Goal: Task Accomplishment & Management: Manage account settings

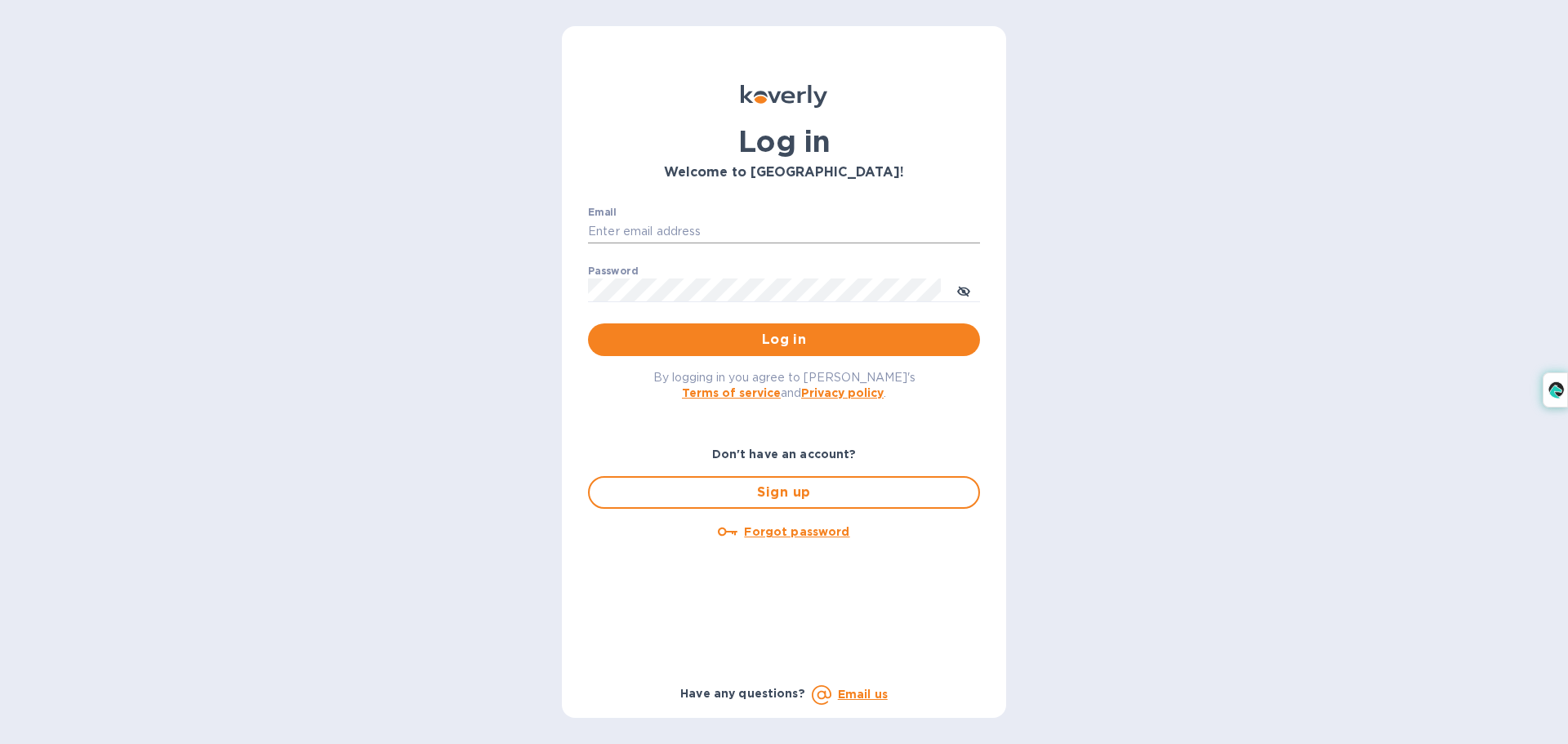
click at [744, 240] on input "Email" at bounding box center [784, 231] width 392 height 24
click at [0, 743] on com-1password-button at bounding box center [0, 744] width 0 height 0
click at [864, 229] on input "Email" at bounding box center [784, 231] width 392 height 24
click at [871, 238] on input "Email" at bounding box center [784, 231] width 392 height 24
paste input "currycupsmgmt@gmail.com"
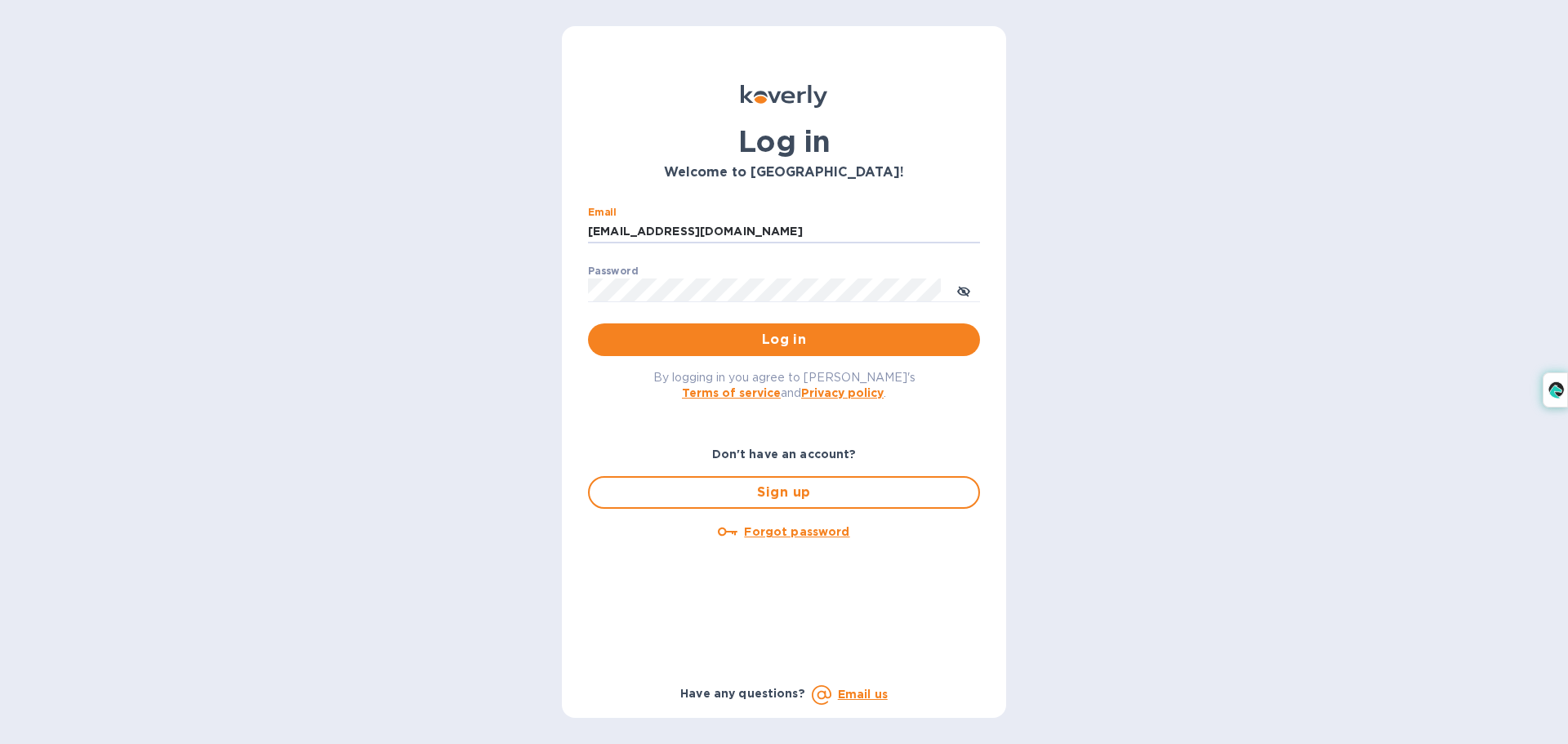
type input "currycupsmgmt@gmail.com"
click at [911, 347] on span "Log in" at bounding box center [784, 340] width 365 height 20
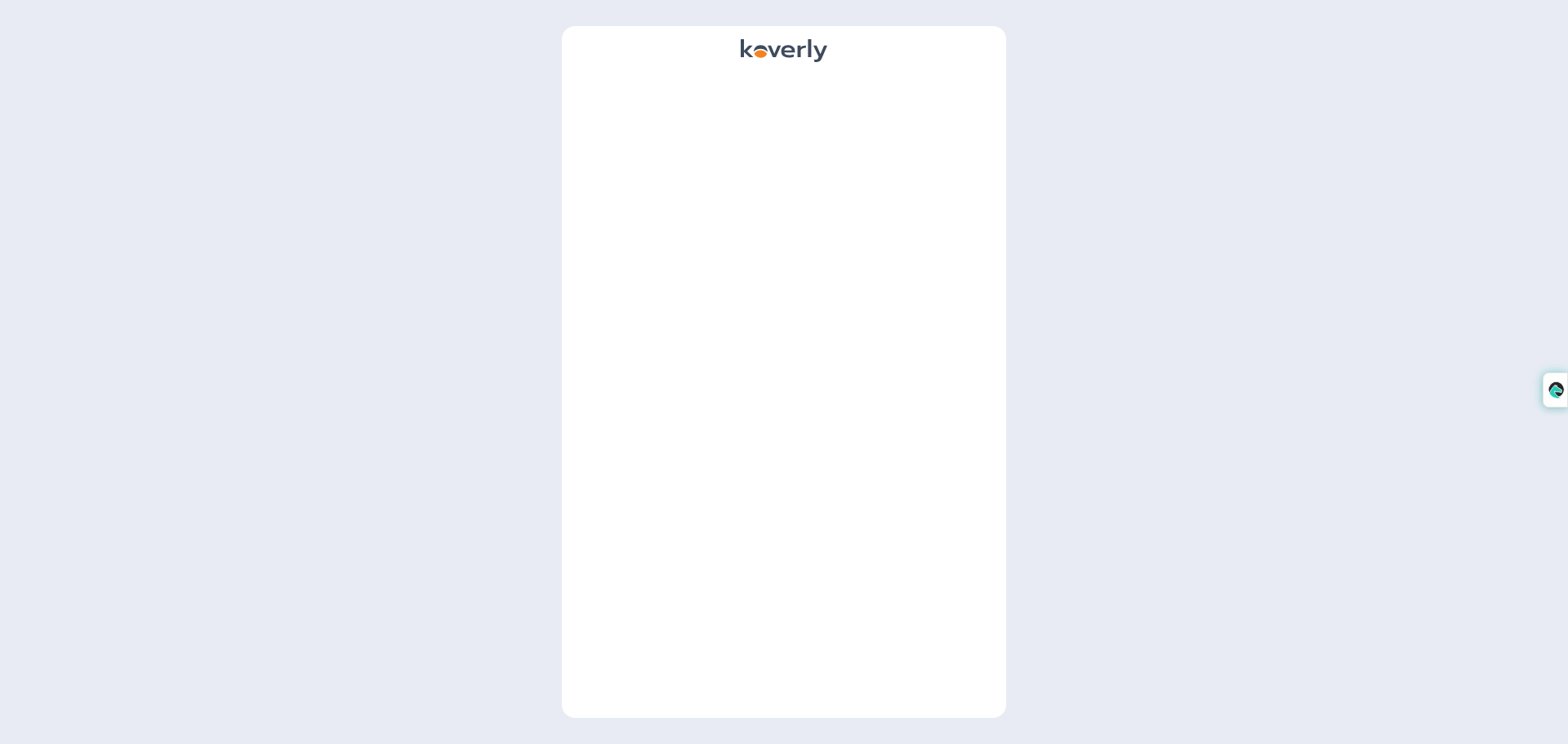
click at [803, 291] on div at bounding box center [784, 391] width 418 height 627
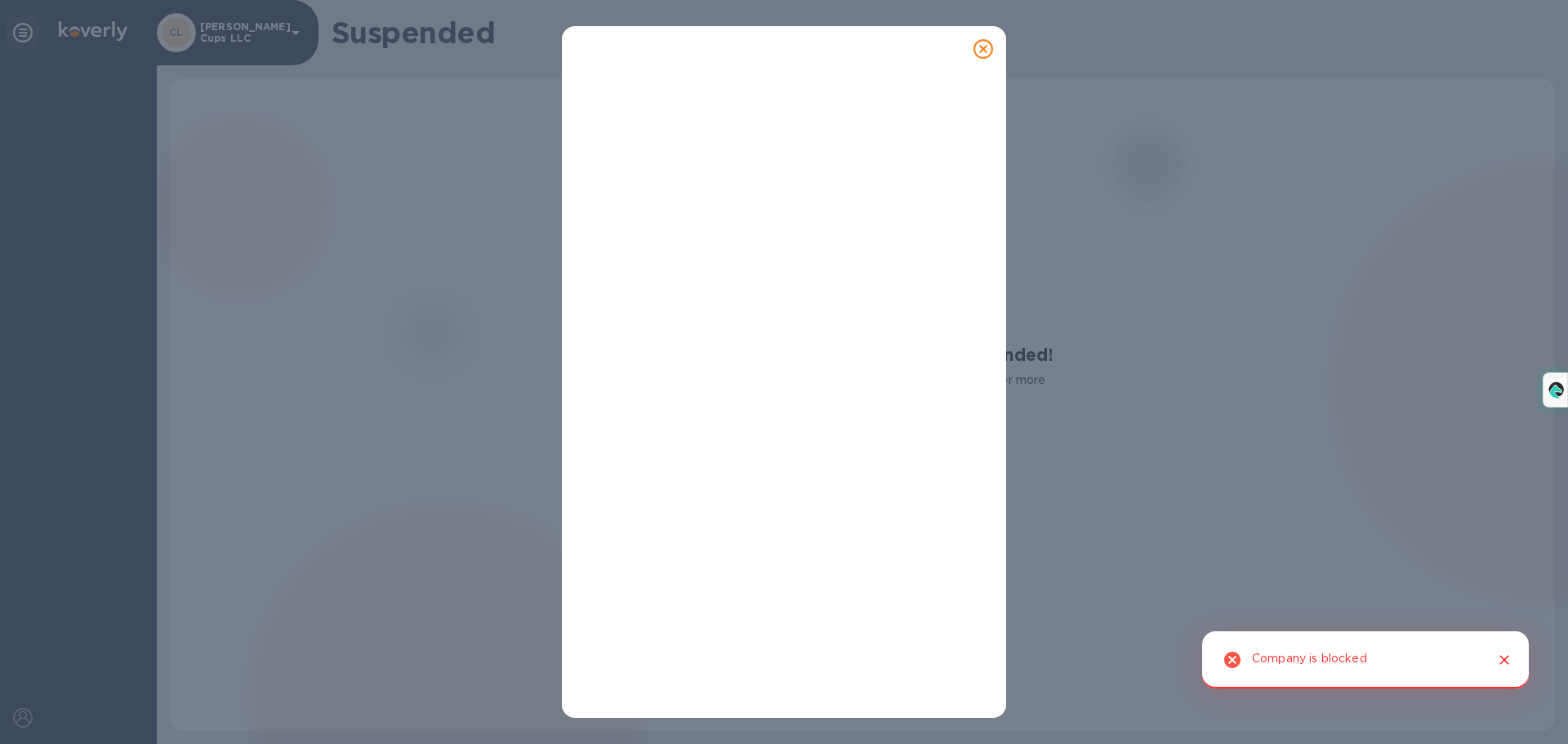
click at [1486, 650] on div at bounding box center [1498, 660] width 34 height 31
click at [1505, 659] on icon "Close" at bounding box center [1504, 660] width 10 height 10
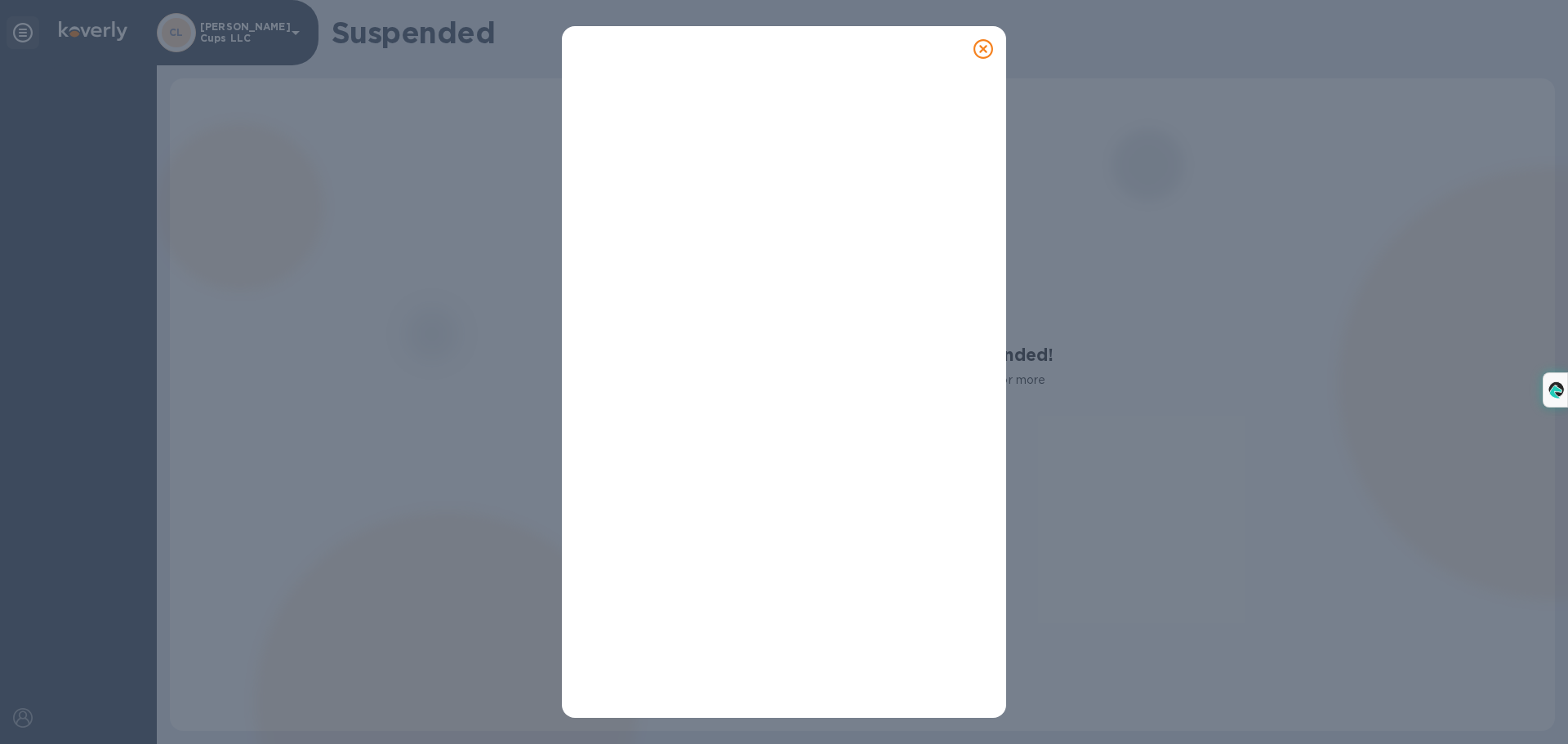
drag, startPoint x: 980, startPoint y: 39, endPoint x: 992, endPoint y: 41, distance: 12.2
click at [991, 41] on icon at bounding box center [983, 49] width 20 height 20
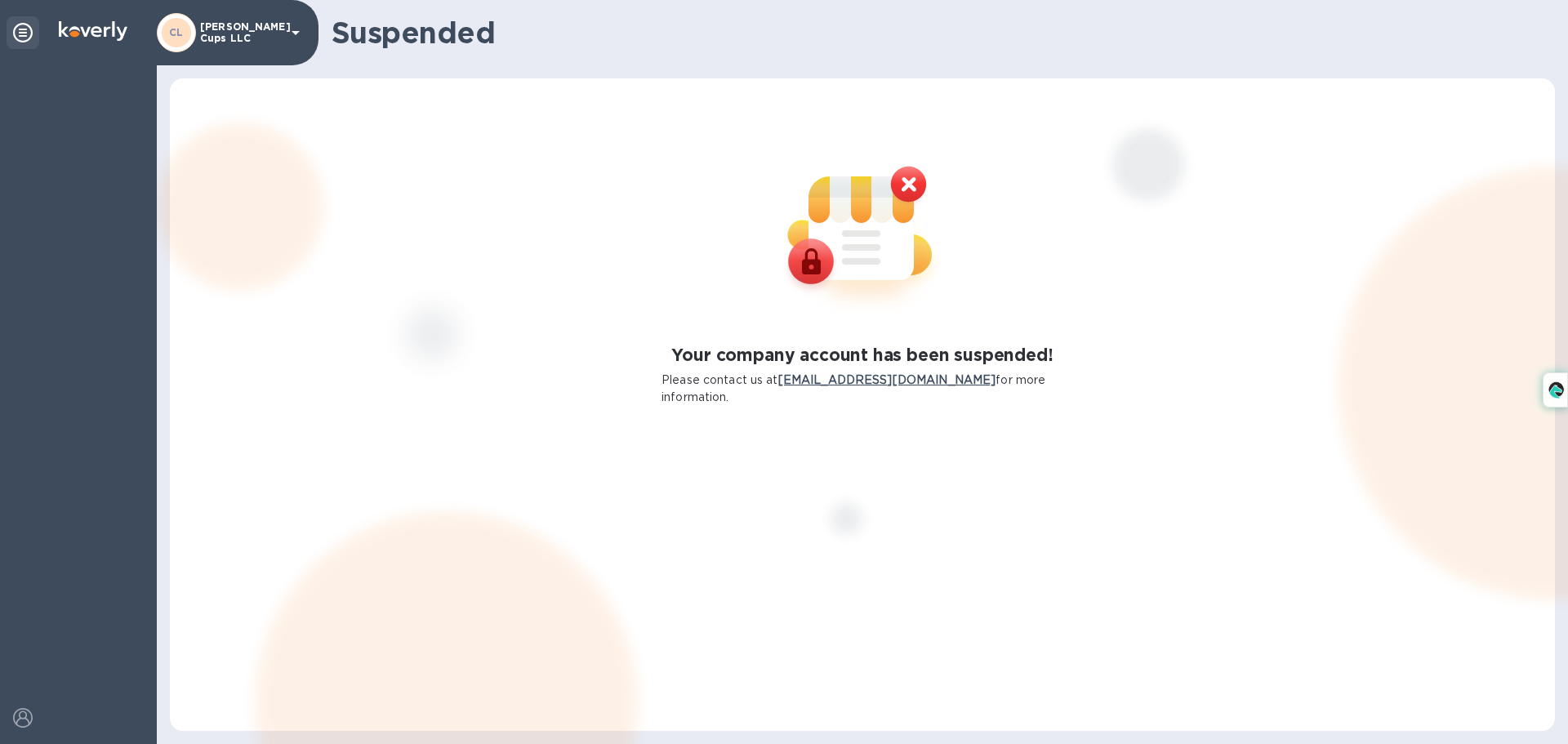
click at [807, 111] on div "Your company account has been suspended! Please contact us at support@koverly.c…" at bounding box center [862, 404] width 1385 height 652
click at [281, 29] on p "[PERSON_NAME] Cups LLC" at bounding box center [241, 32] width 82 height 23
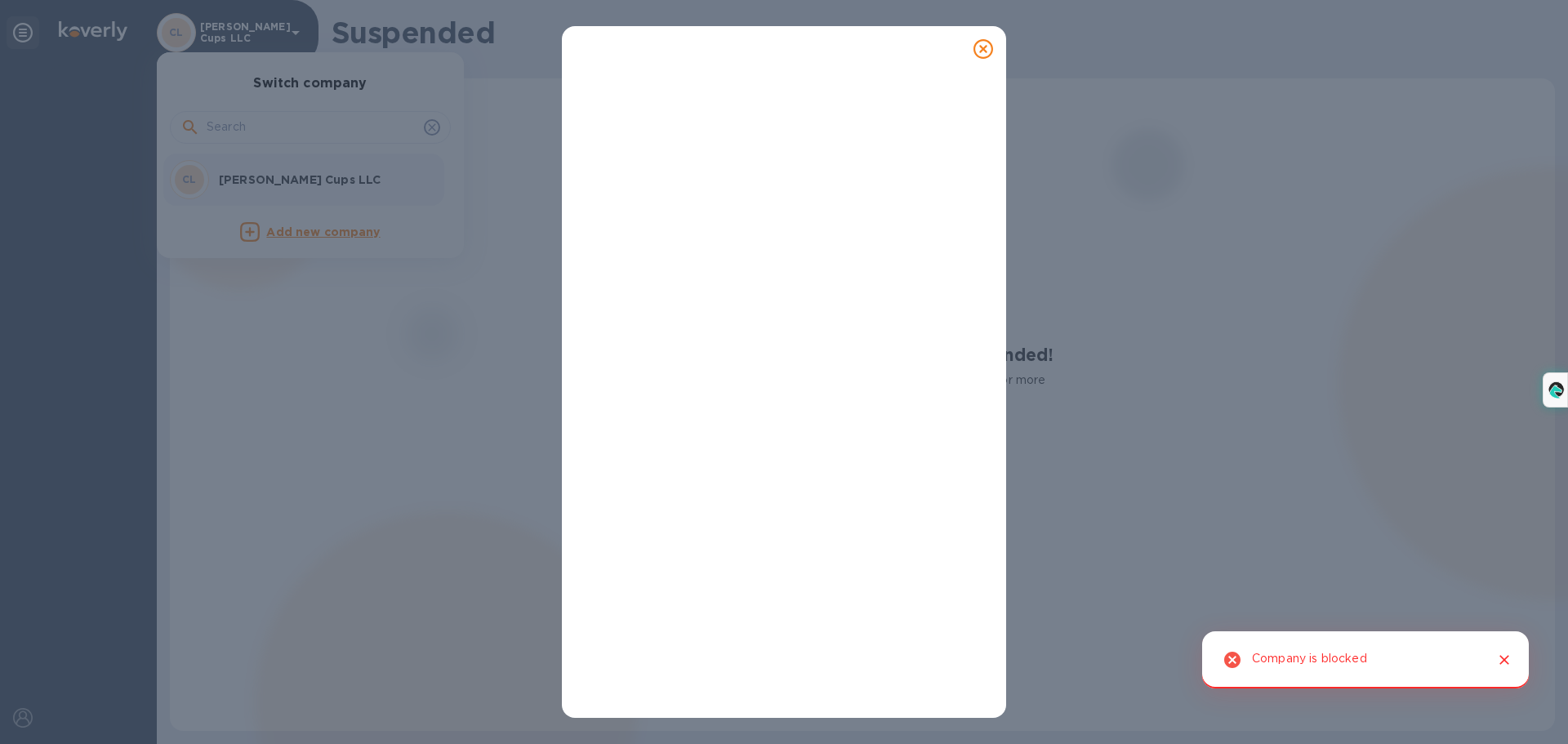
click at [1349, 510] on div at bounding box center [784, 372] width 1568 height 744
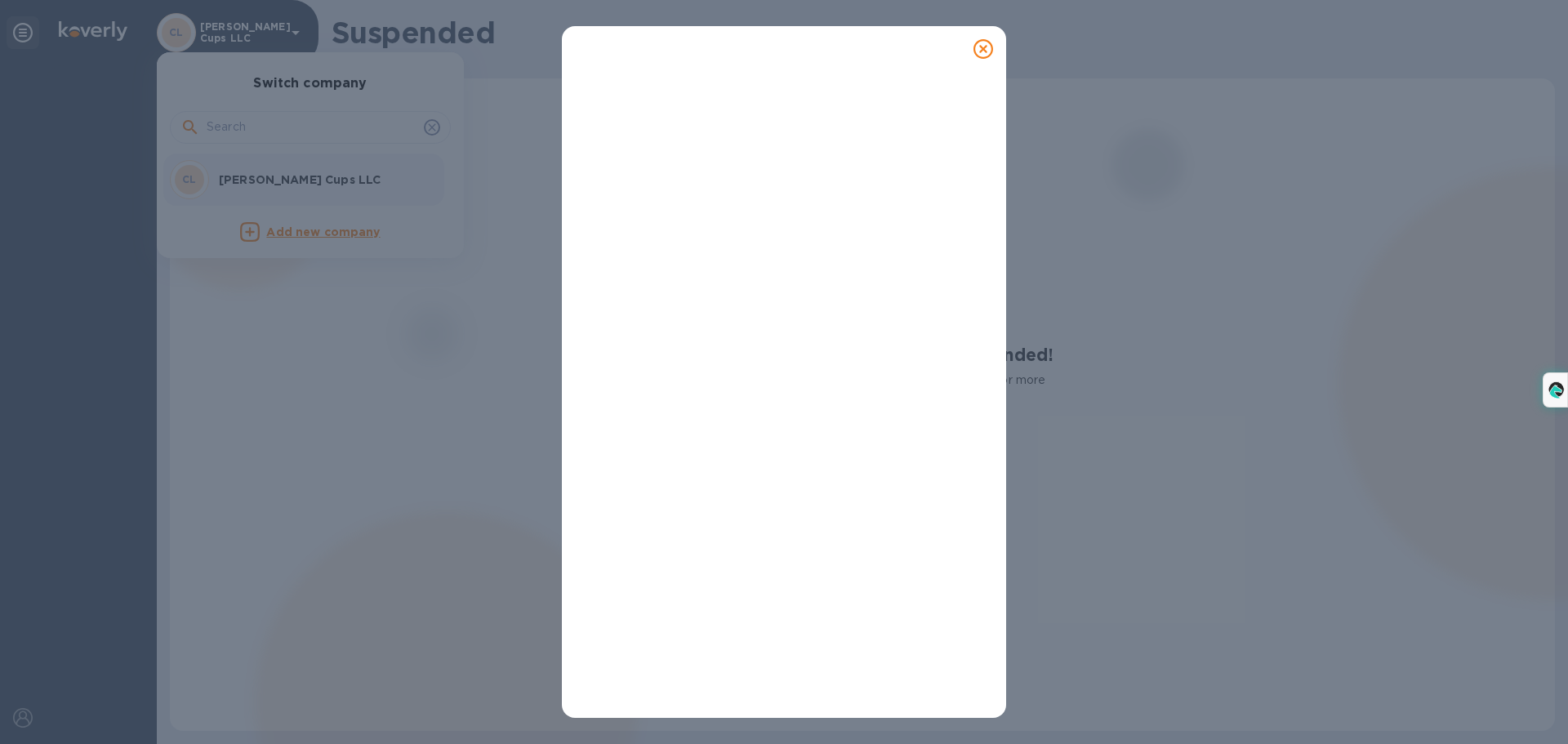
click at [980, 53] on icon at bounding box center [983, 49] width 20 height 20
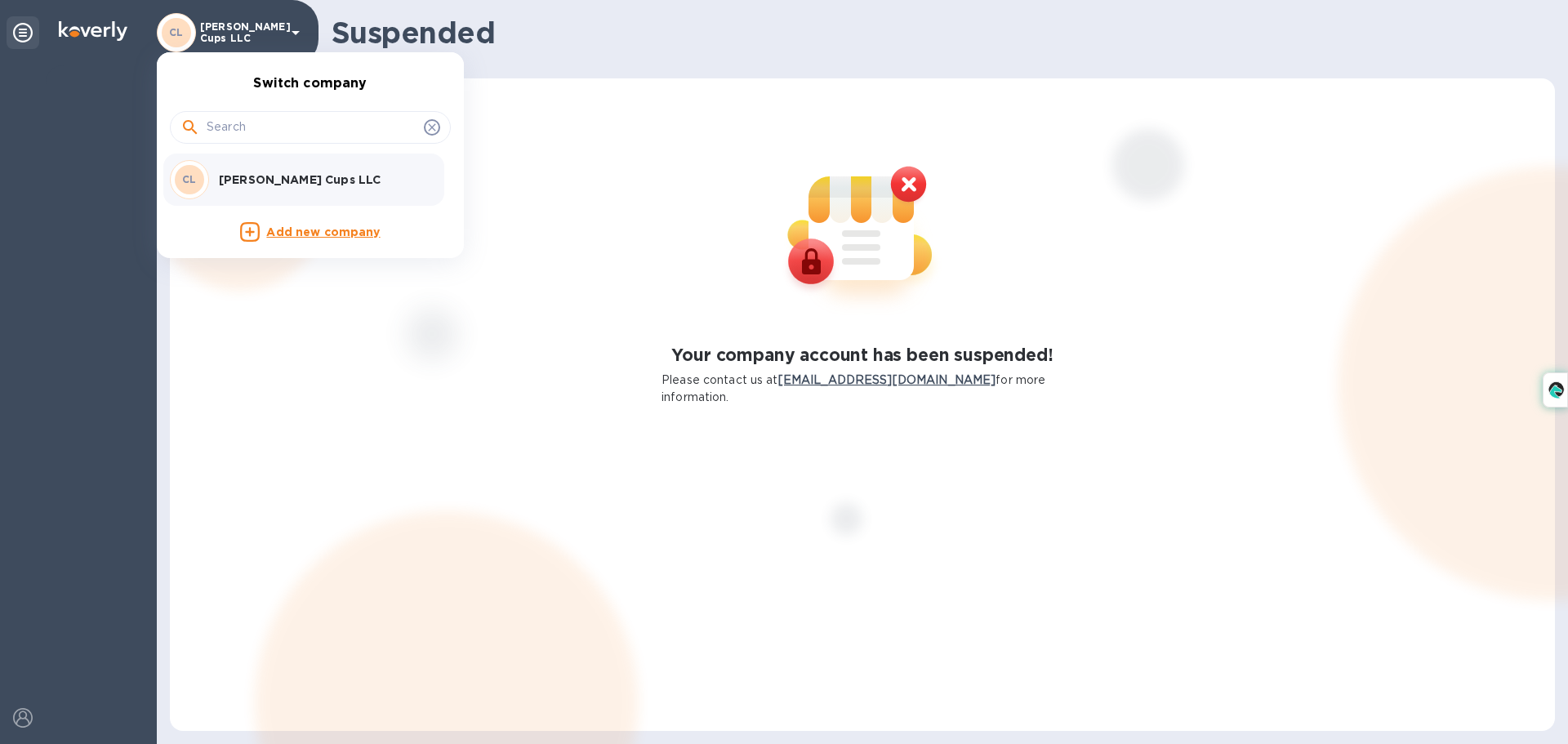
click at [38, 28] on div at bounding box center [784, 372] width 1568 height 744
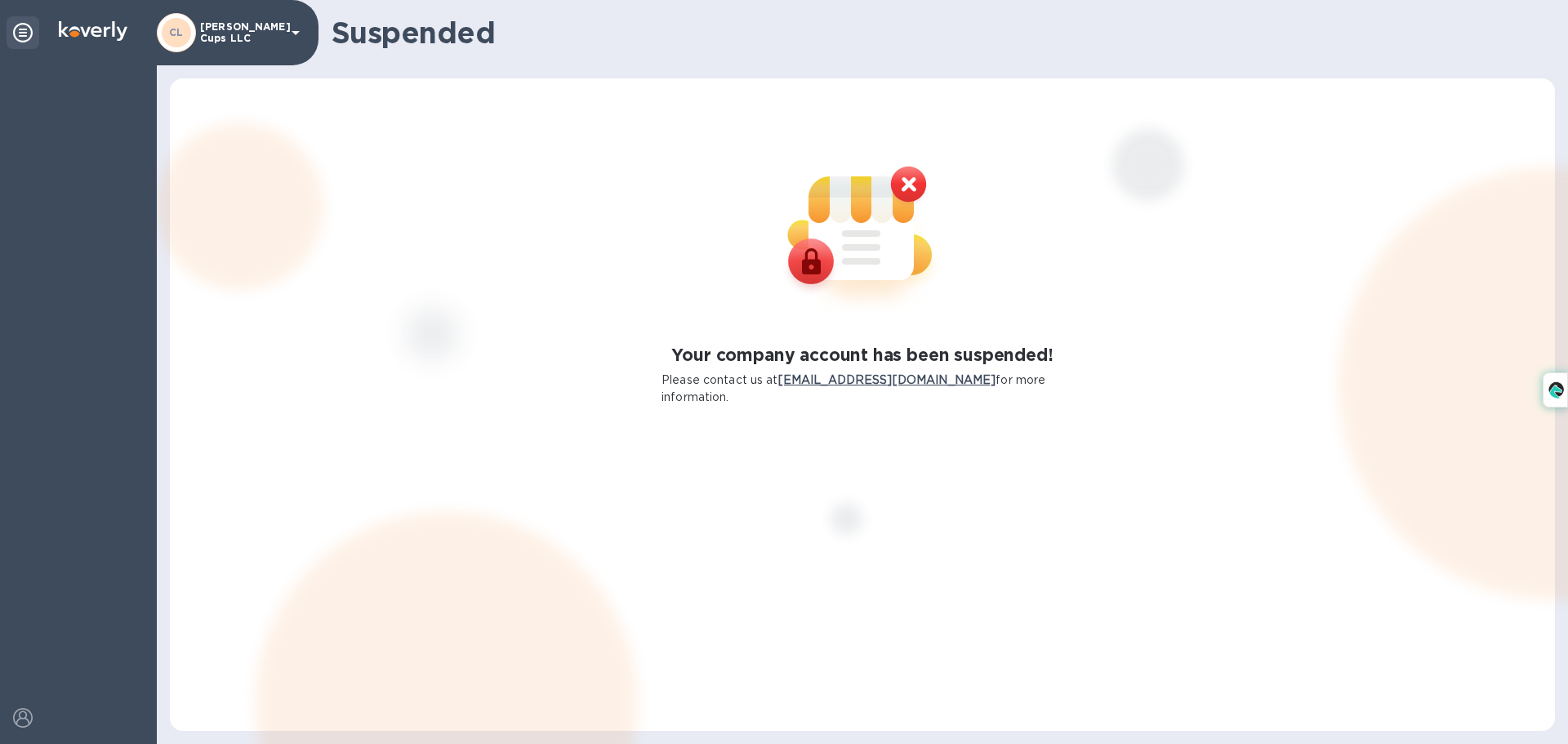
click at [16, 26] on div "Switch company [PERSON_NAME] Cups LLC Add new company" at bounding box center [784, 372] width 1568 height 744
click at [21, 37] on icon at bounding box center [23, 33] width 20 height 20
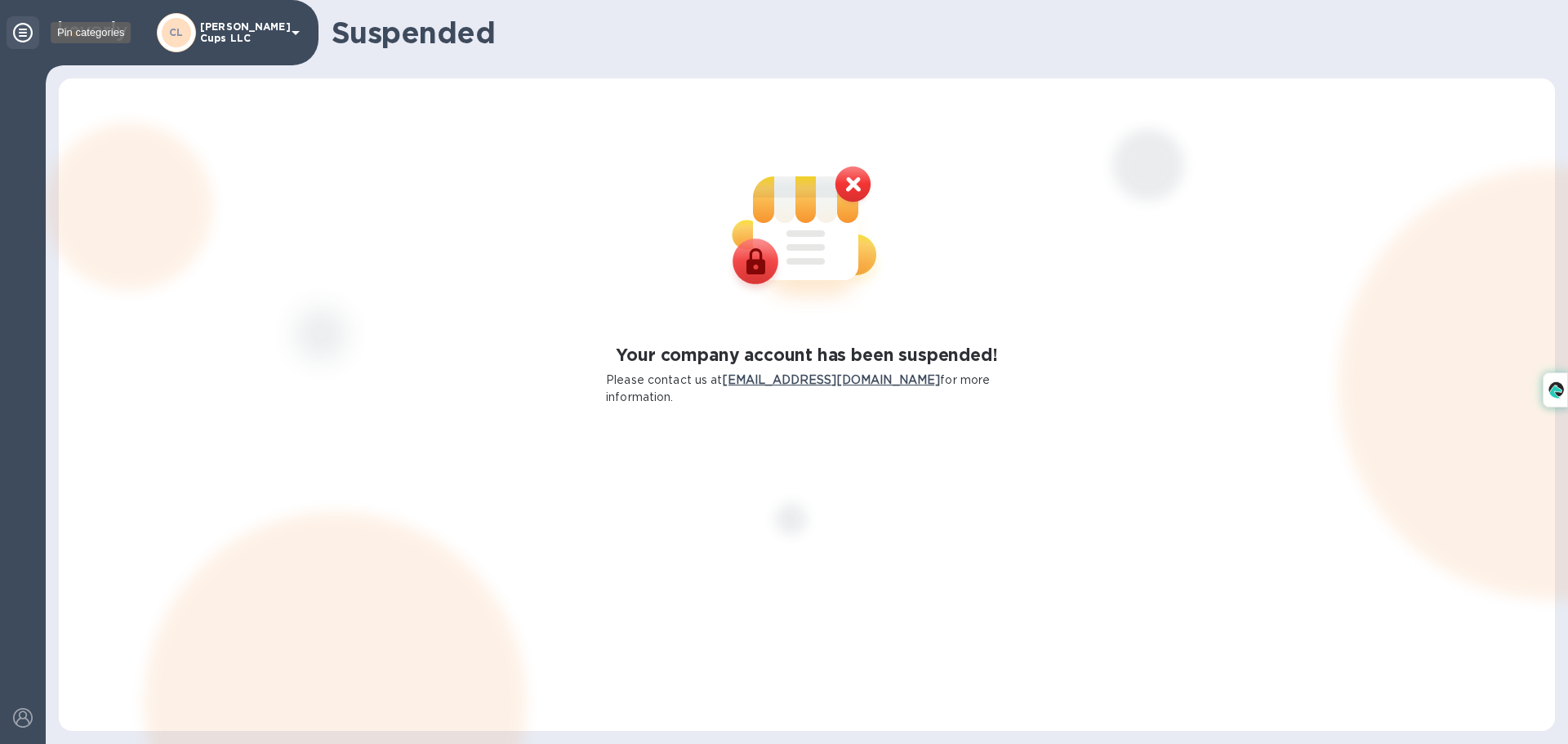
click at [21, 37] on icon at bounding box center [23, 33] width 20 height 20
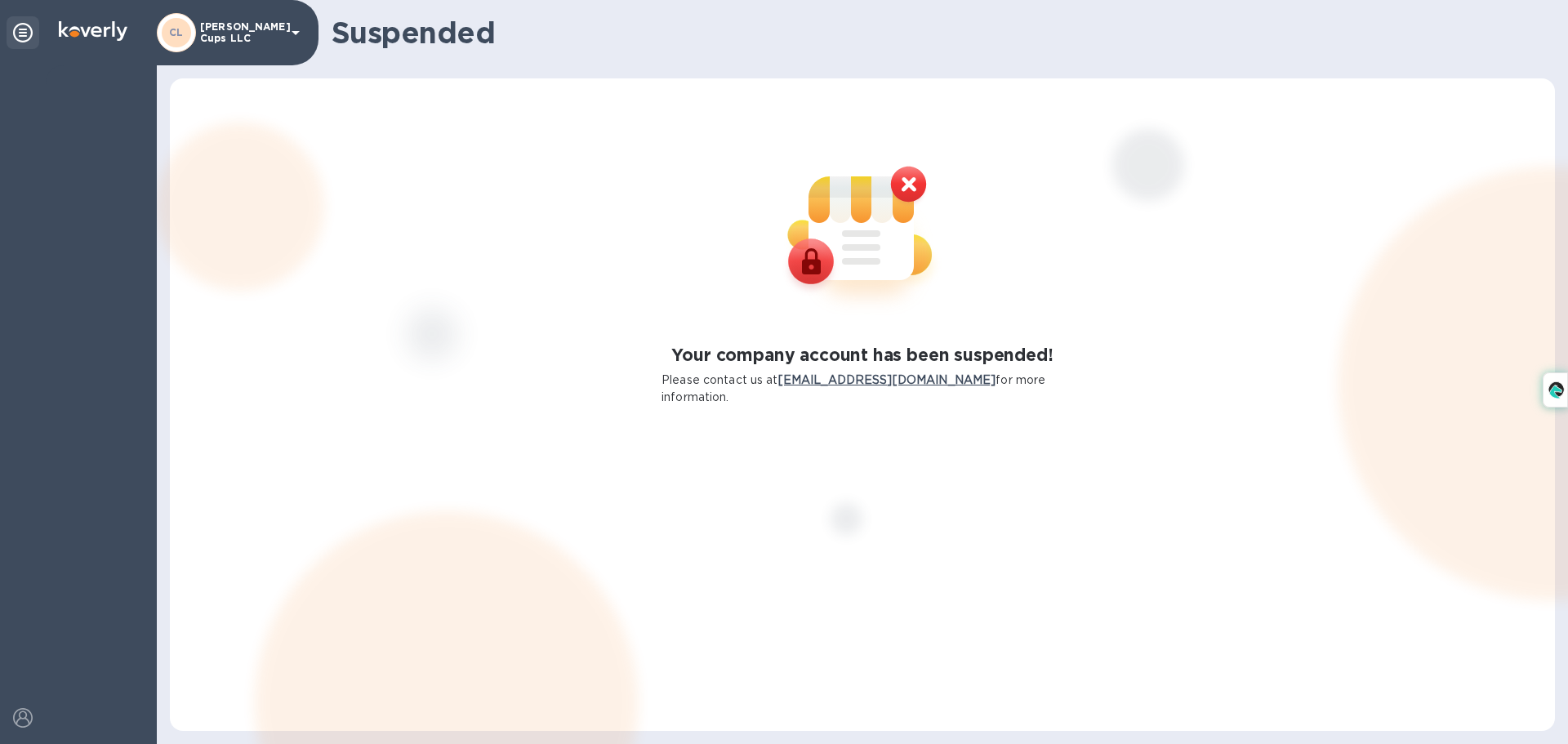
click at [180, 32] on b "CL" at bounding box center [176, 33] width 15 height 13
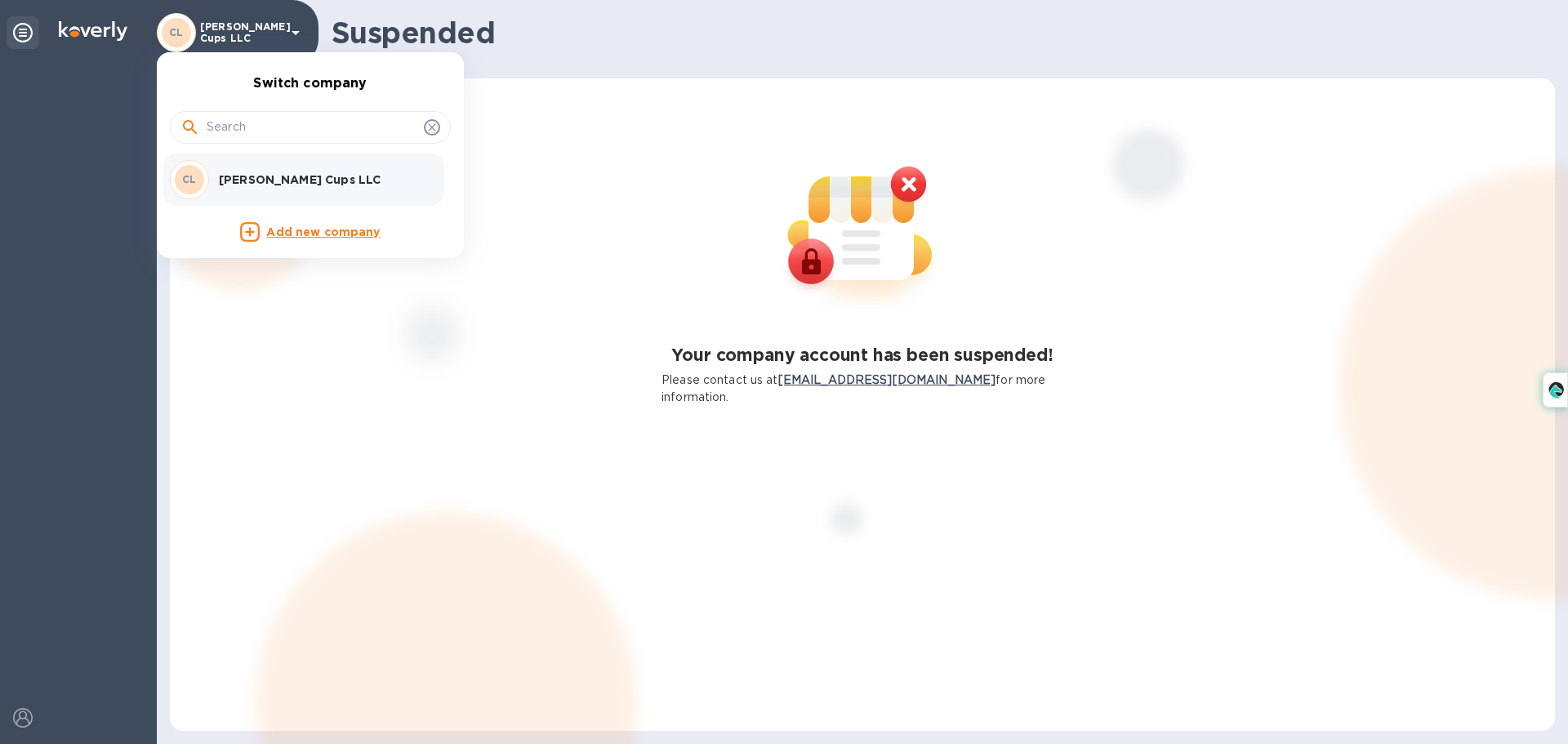
click at [303, 179] on p "[PERSON_NAME] Cups LLC" at bounding box center [321, 180] width 206 height 16
